Goal: Find specific page/section: Find specific page/section

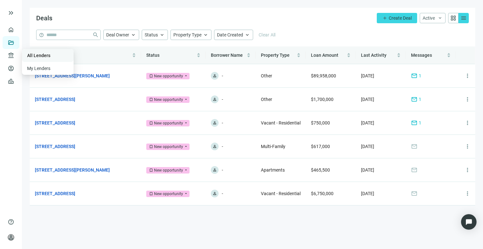
click at [31, 55] on link "All Lenders" at bounding box center [38, 55] width 23 height 5
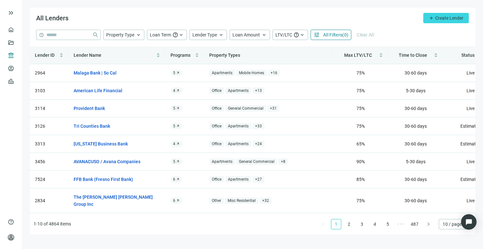
click at [335, 35] on span "All Filters" at bounding box center [332, 34] width 19 height 5
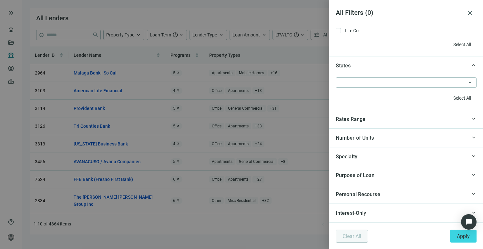
scroll to position [592, 0]
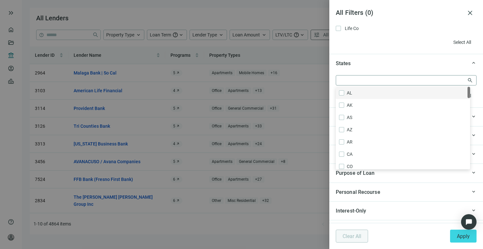
click at [427, 83] on div at bounding box center [402, 80] width 131 height 9
click at [387, 78] on div at bounding box center [402, 80] width 131 height 9
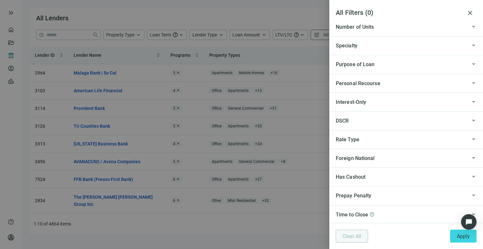
scroll to position [701, 0]
click at [363, 160] on span "Foreign National" at bounding box center [355, 157] width 39 height 8
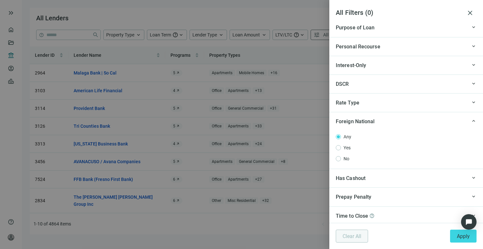
scroll to position [739, 0]
